Goal: Transaction & Acquisition: Purchase product/service

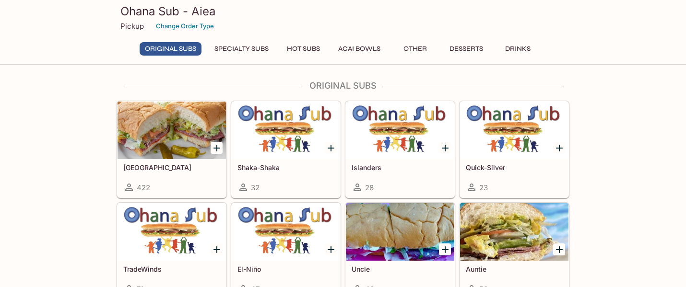
click at [140, 143] on div at bounding box center [172, 131] width 108 height 58
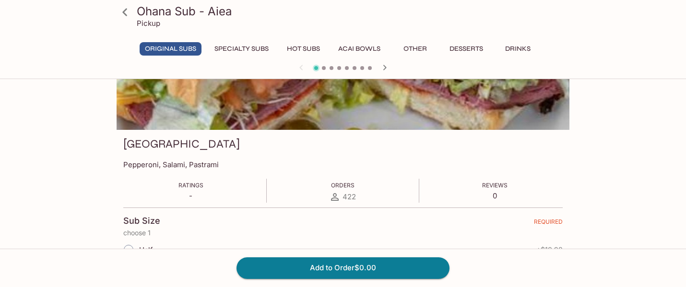
scroll to position [174, 0]
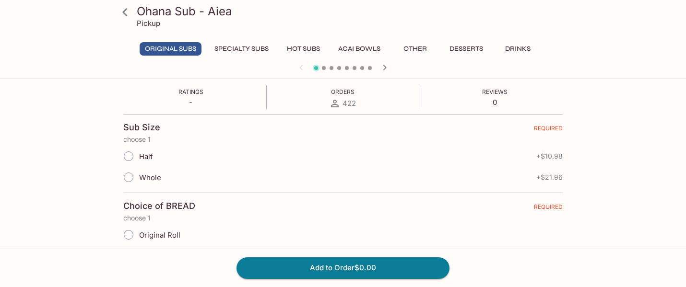
click at [124, 177] on input "Whole" at bounding box center [128, 177] width 20 height 20
radio input "true"
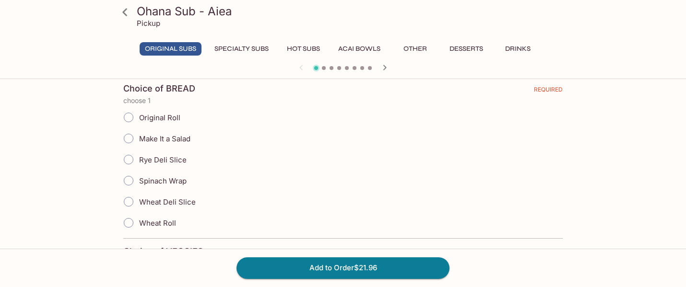
scroll to position [295, 0]
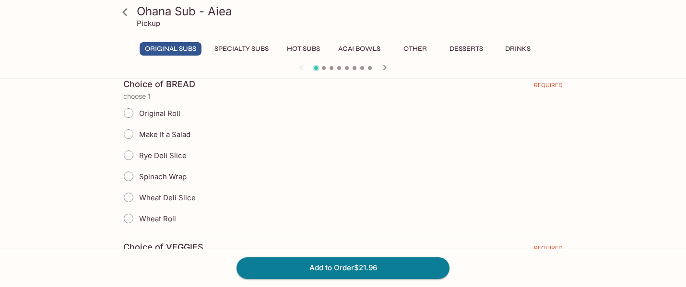
click at [130, 112] on input "Original Roll" at bounding box center [128, 113] width 20 height 20
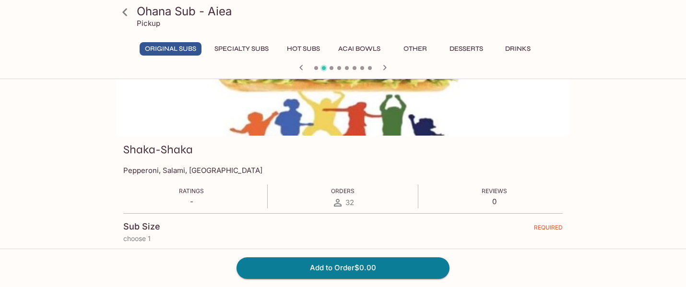
scroll to position [77, 0]
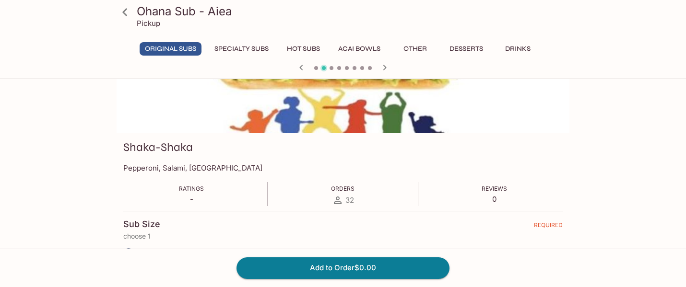
click at [295, 67] on icon "button" at bounding box center [301, 68] width 12 height 12
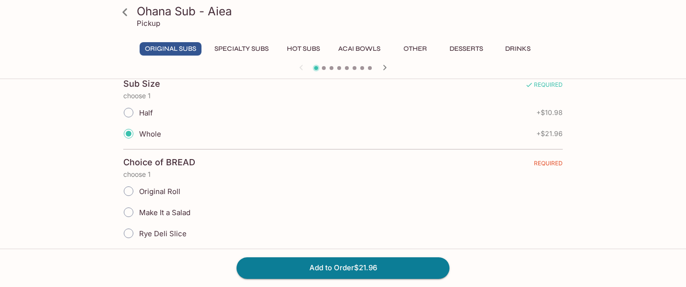
scroll to position [252, 0]
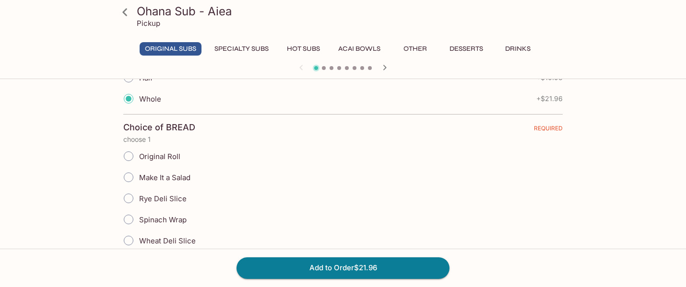
click at [124, 160] on input "Original Roll" at bounding box center [128, 156] width 20 height 20
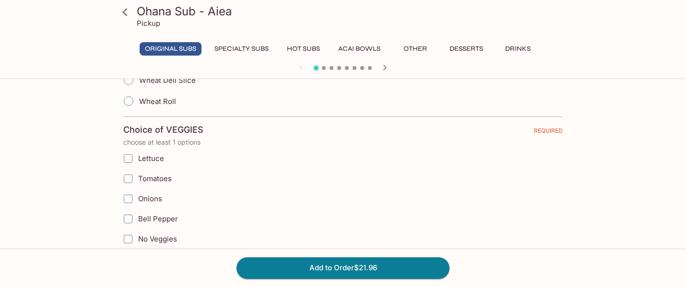
scroll to position [427, 0]
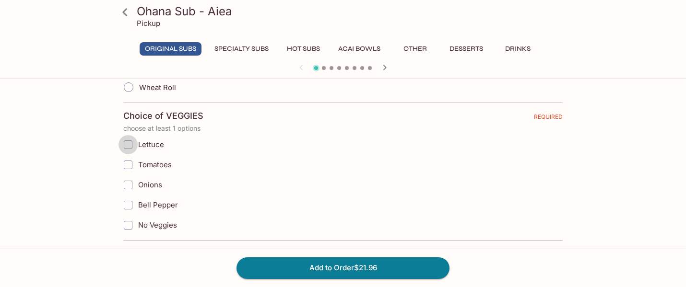
click at [127, 151] on input "Lettuce" at bounding box center [127, 144] width 19 height 19
checkbox input "true"
click at [127, 166] on input "Tomatoes" at bounding box center [127, 164] width 19 height 19
checkbox input "true"
click at [128, 177] on input "Onions" at bounding box center [127, 185] width 19 height 19
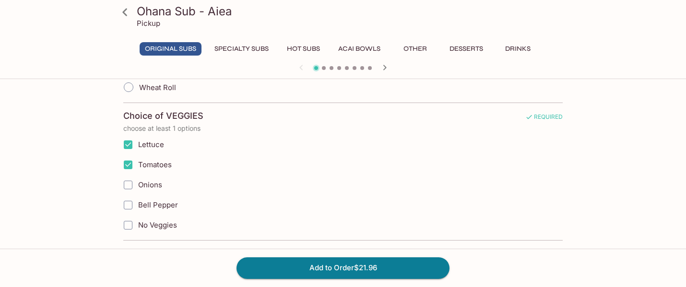
checkbox input "true"
click at [129, 201] on input "Bell Pepper" at bounding box center [127, 205] width 19 height 19
checkbox input "true"
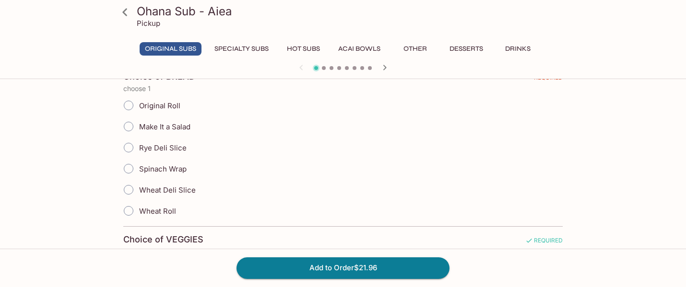
scroll to position [302, 0]
click at [127, 110] on input "Original Roll" at bounding box center [128, 107] width 20 height 20
radio input "true"
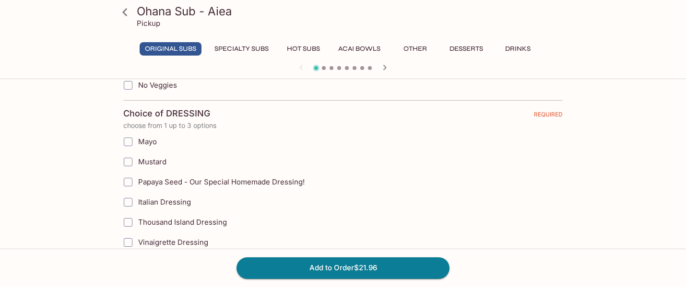
scroll to position [562, 0]
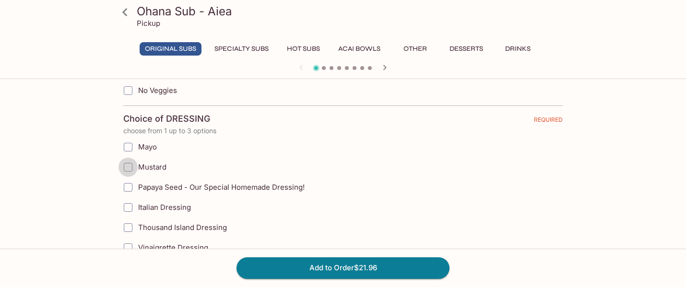
click at [124, 165] on input "Mustard" at bounding box center [127, 167] width 19 height 19
checkbox input "true"
click at [126, 140] on input "Mayo" at bounding box center [127, 147] width 19 height 19
checkbox input "true"
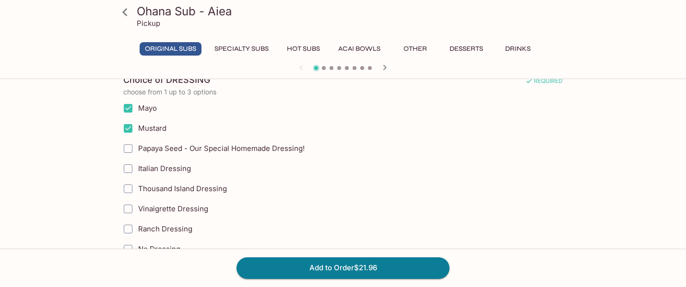
scroll to position [604, 0]
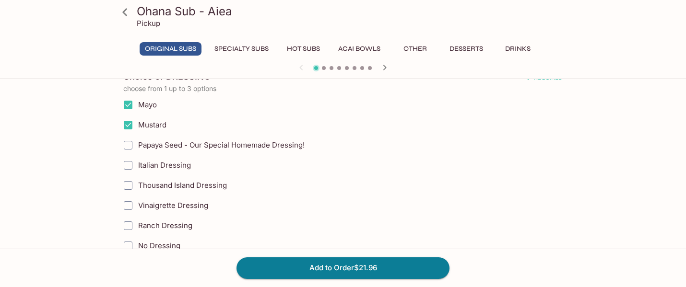
click at [130, 167] on input "Italian Dressing" at bounding box center [127, 165] width 19 height 19
checkbox input "true"
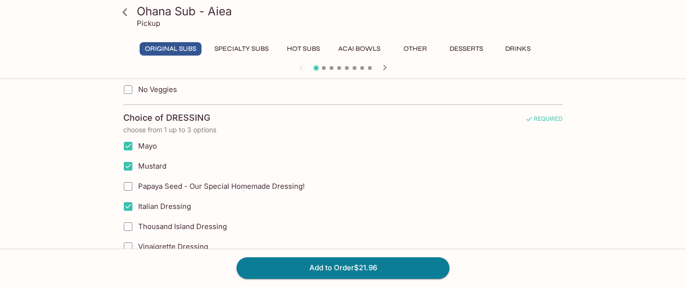
scroll to position [562, 0]
click at [128, 165] on input "Mustard" at bounding box center [127, 166] width 19 height 19
checkbox input "false"
click at [128, 146] on input "Mayo" at bounding box center [127, 146] width 19 height 19
checkbox input "false"
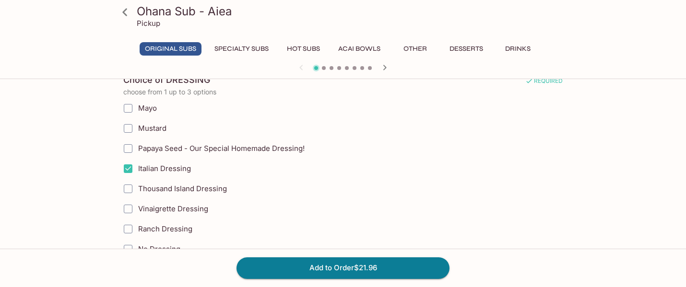
scroll to position [601, 0]
click at [127, 213] on input "Vinaigrette Dressing" at bounding box center [127, 208] width 19 height 19
checkbox input "true"
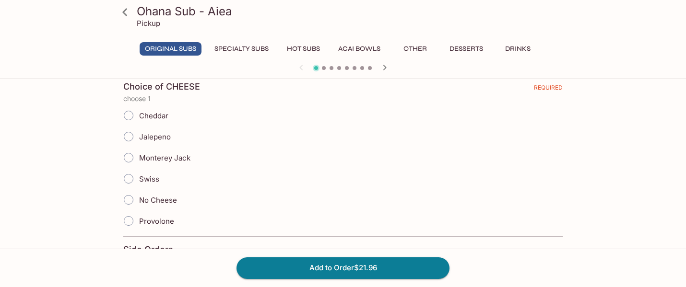
scroll to position [840, 0]
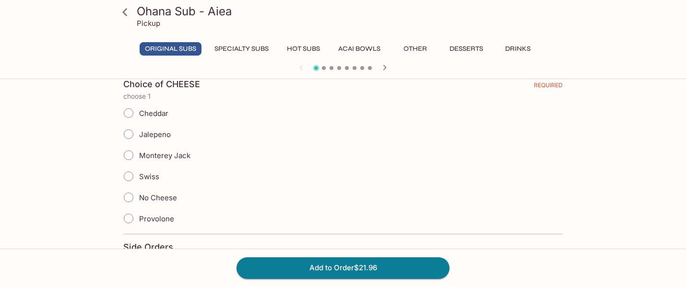
click at [130, 177] on input "Swiss" at bounding box center [128, 176] width 20 height 20
radio input "true"
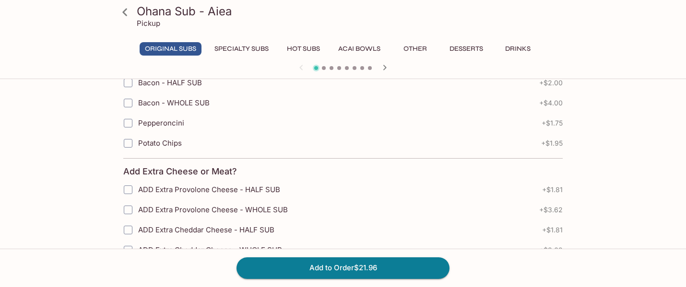
scroll to position [1067, 0]
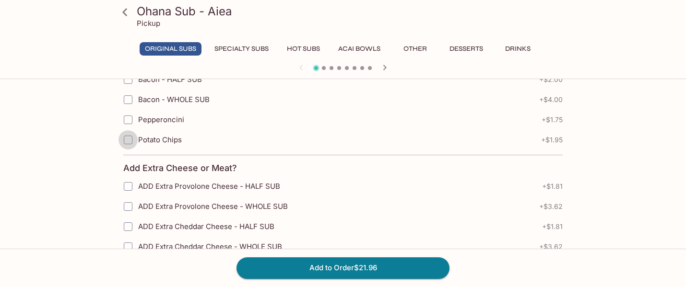
click at [129, 142] on input "Potato Chips" at bounding box center [127, 139] width 19 height 19
checkbox input "true"
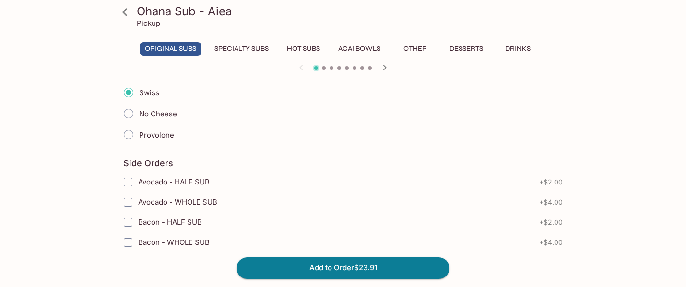
scroll to position [921, 0]
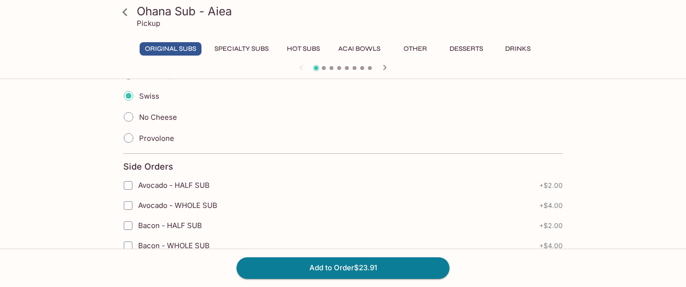
click at [130, 141] on input "Provolone" at bounding box center [128, 138] width 20 height 20
radio input "true"
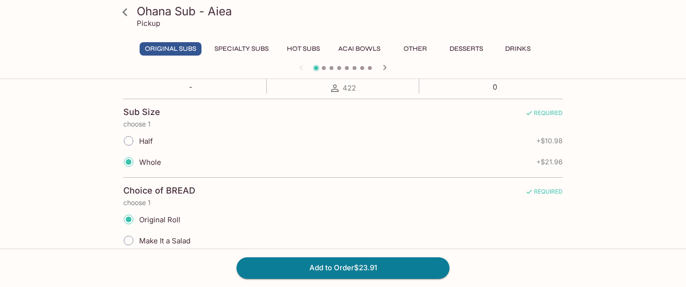
scroll to position [0, 0]
